Goal: Find specific page/section: Find specific page/section

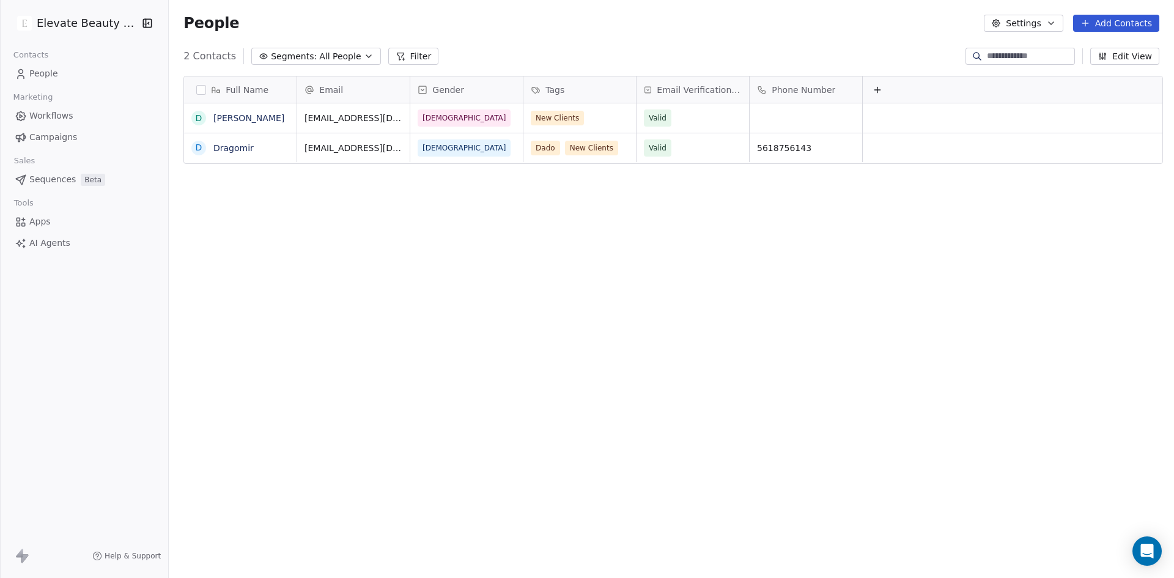
scroll to position [499, 1000]
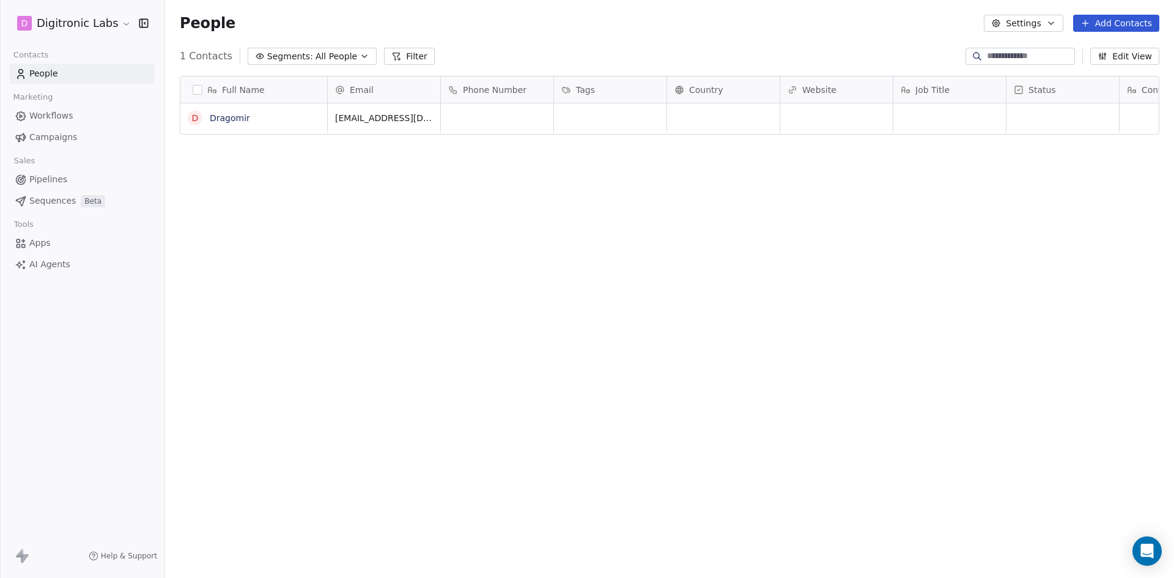
scroll to position [10, 10]
click at [78, 26] on html "D Digitronic Labs Contacts People Marketing Workflows Campaigns Sales Pipelines…" at bounding box center [587, 289] width 1174 height 578
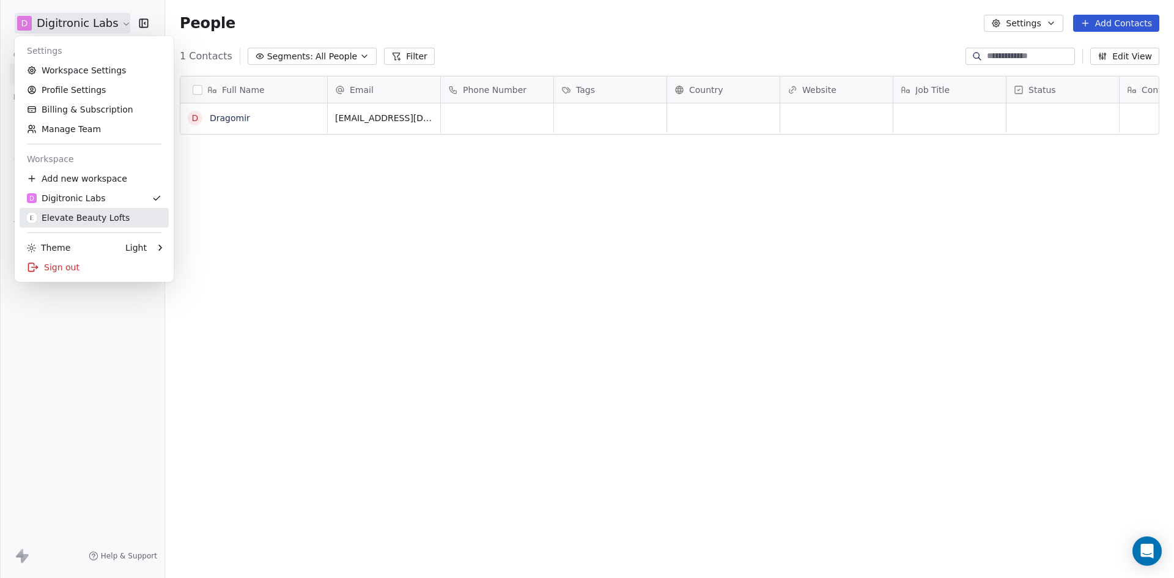
click at [91, 210] on link "Elevate Beauty Lofts" at bounding box center [94, 218] width 149 height 20
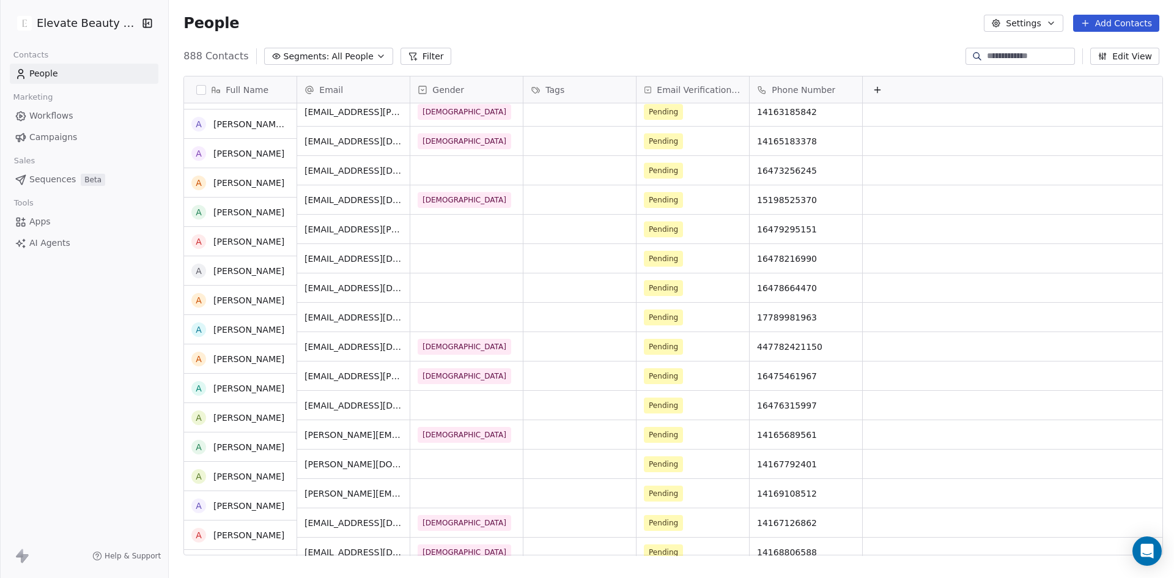
scroll to position [1269, 0]
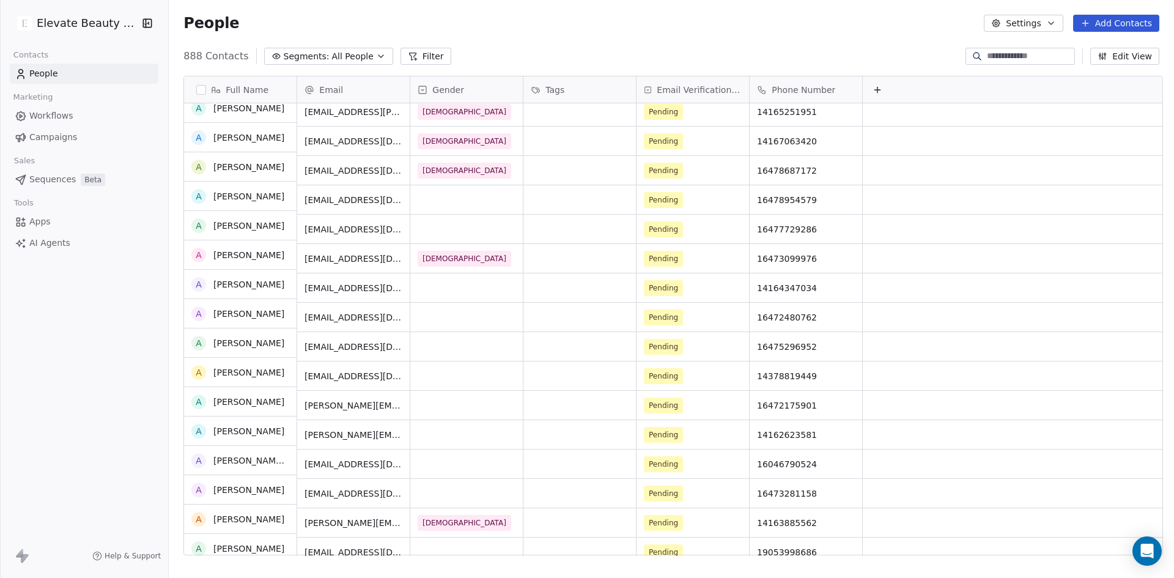
scroll to position [627, 0]
